Goal: Browse casually

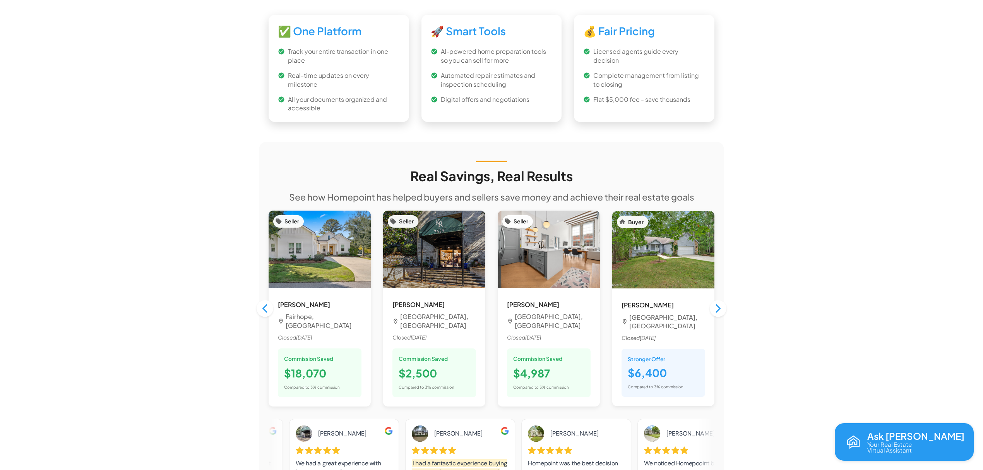
scroll to position [774, 0]
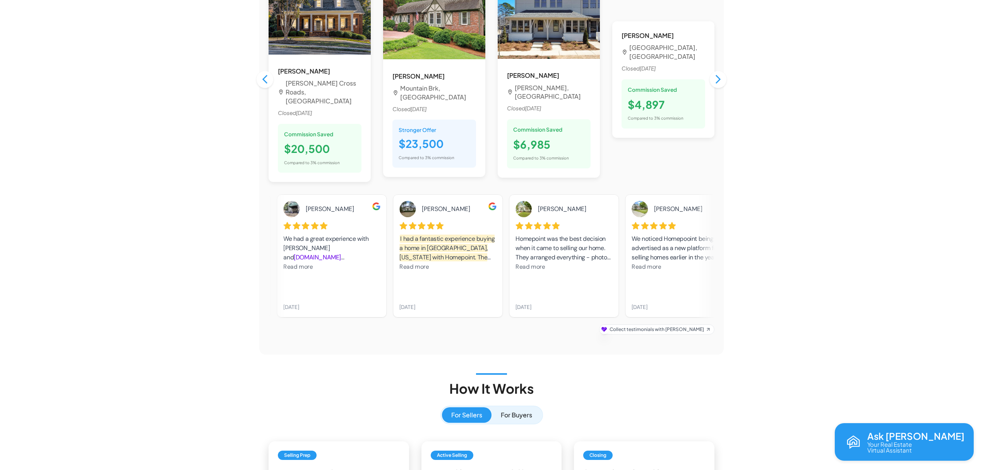
click at [437, 249] on div "[PERSON_NAME] I had a fantastic experience buying a home in [GEOGRAPHIC_DATA], …" at bounding box center [447, 256] width 97 height 110
click at [406, 236] on div "I had a fantastic experience buying a home in [GEOGRAPHIC_DATA], [US_STATE] wit…" at bounding box center [447, 253] width 97 height 38
click at [409, 263] on span "Read more" at bounding box center [413, 267] width 29 height 8
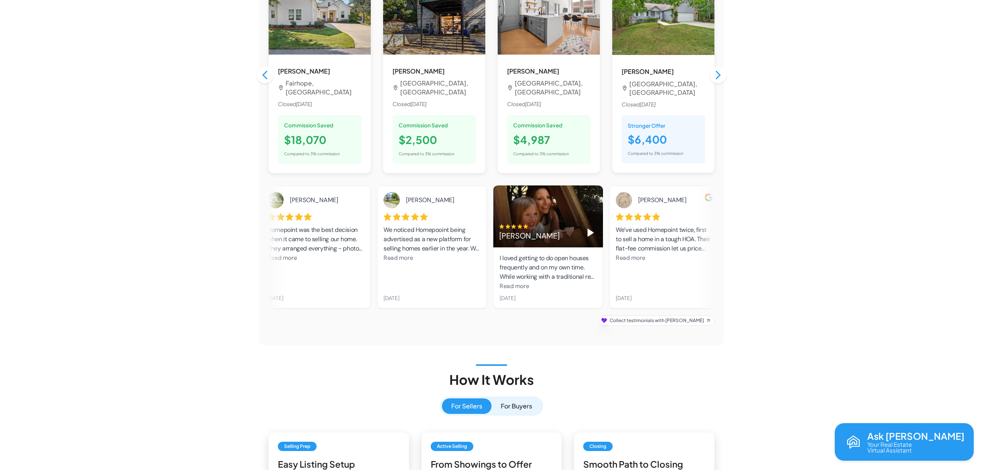
drag, startPoint x: 292, startPoint y: 294, endPoint x: 336, endPoint y: 294, distance: 44.5
click at [319, 294] on div "[PERSON_NAME] was the best decision when it came to selling our home. They arra…" at bounding box center [315, 247] width 97 height 110
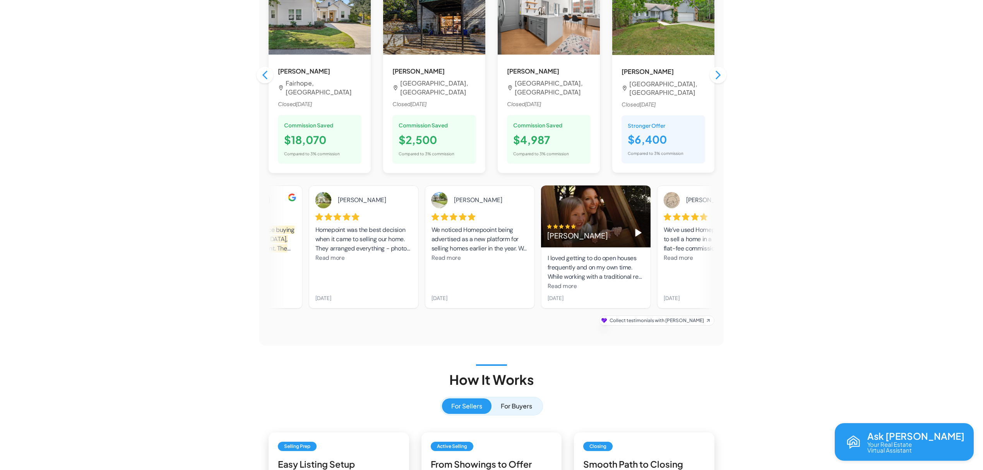
click at [265, 252] on div "Real Savings, Real Results See how Homepoint has helped buyers and sellers save…" at bounding box center [491, 127] width 464 height 400
click at [285, 245] on div "[PERSON_NAME] I had a fantastic experience buying a home in [GEOGRAPHIC_DATA], …" at bounding box center [243, 247] width 97 height 110
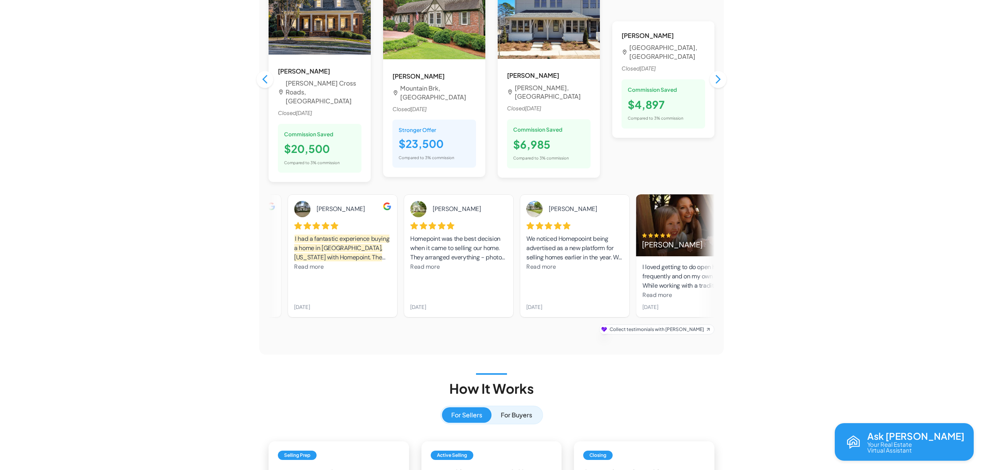
drag, startPoint x: 587, startPoint y: 253, endPoint x: 239, endPoint y: 269, distance: 349.0
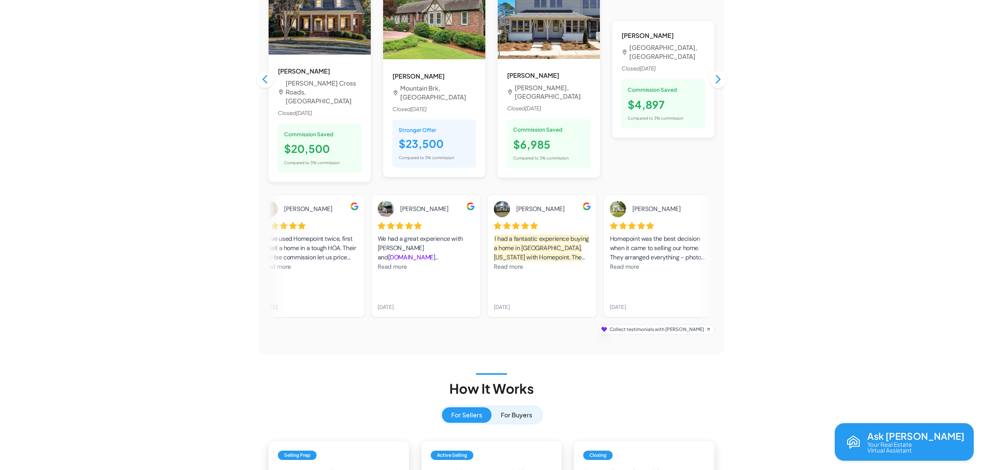
drag, startPoint x: 364, startPoint y: 248, endPoint x: 468, endPoint y: 248, distance: 103.7
click at [519, 263] on span "Read more" at bounding box center [507, 267] width 29 height 8
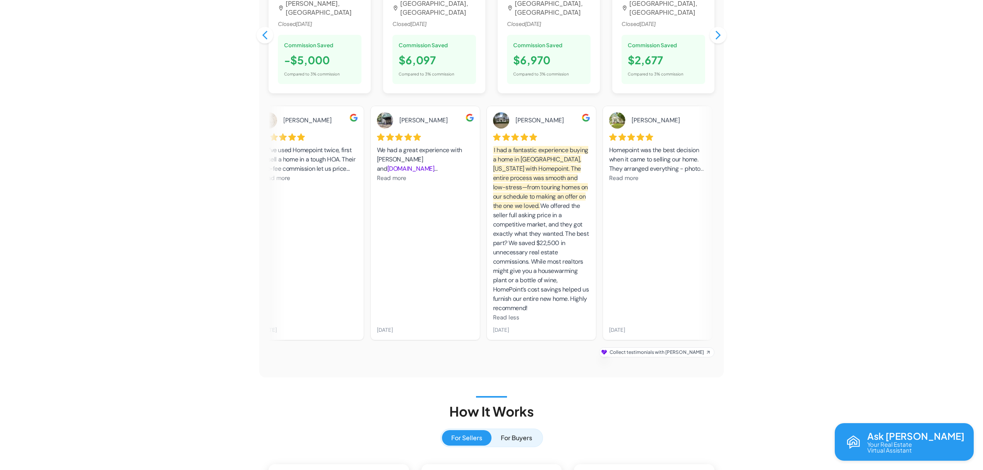
scroll to position [734, 0]
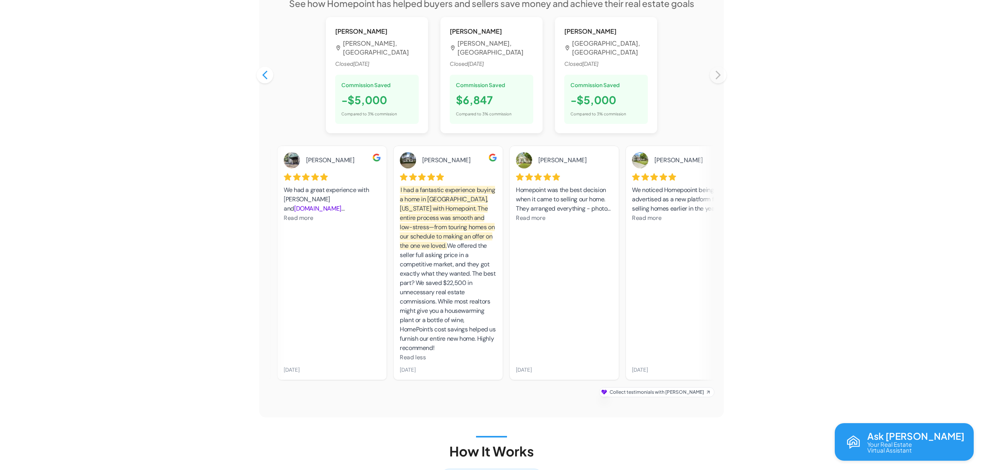
drag, startPoint x: 388, startPoint y: 260, endPoint x: 406, endPoint y: 262, distance: 18.6
click at [406, 262] on div "I had a fantastic experience buying a home in [GEOGRAPHIC_DATA], [US_STATE] wit…" at bounding box center [448, 268] width 97 height 167
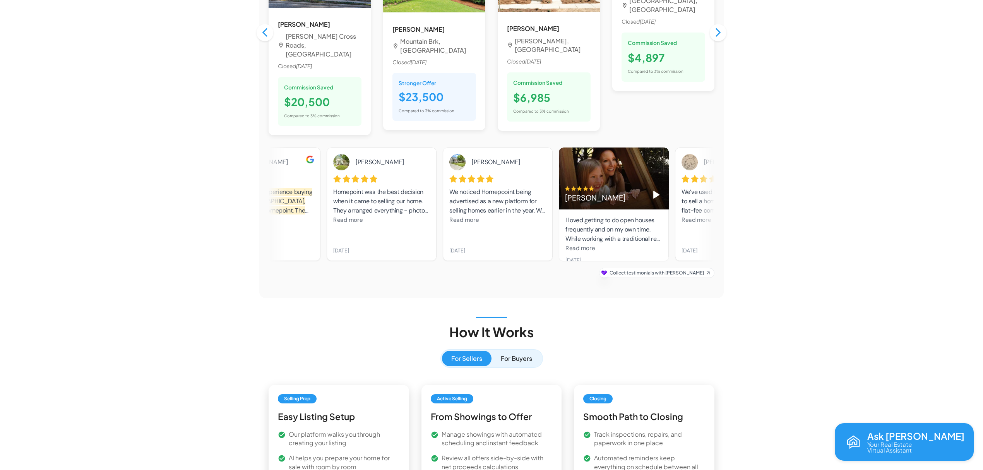
scroll to position [877, 0]
